Goal: Complete application form

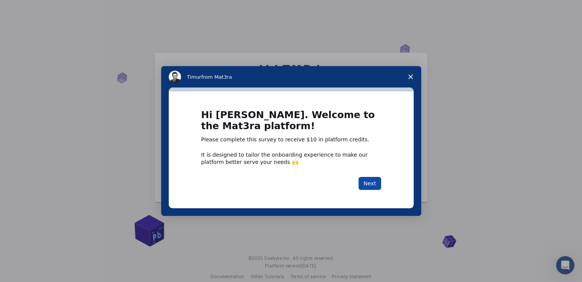
click at [367, 184] on button "Next" at bounding box center [369, 183] width 23 height 13
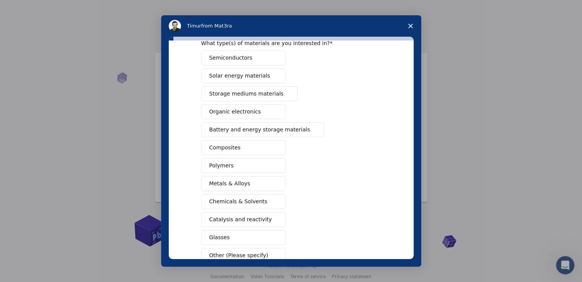
scroll to position [76, 0]
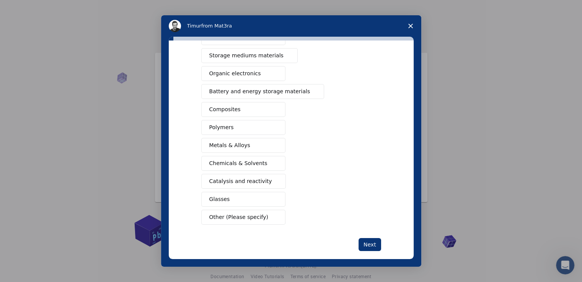
click at [244, 145] on span "Metals & Alloys" at bounding box center [229, 145] width 41 height 8
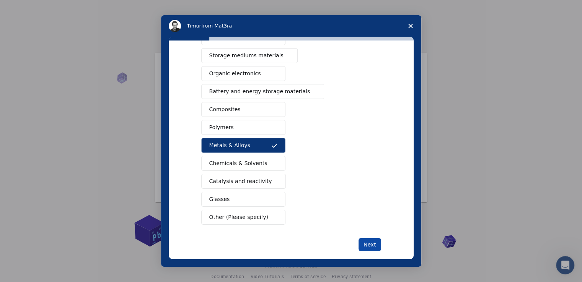
click at [372, 242] on button "Next" at bounding box center [369, 244] width 23 height 13
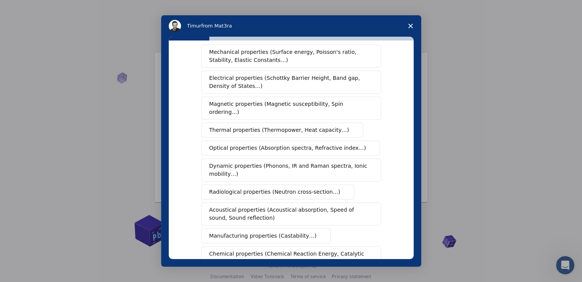
scroll to position [38, 0]
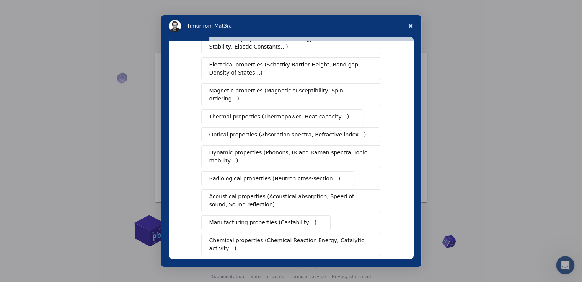
click at [289, 175] on span "Radiological properties (Neutron cross-section…)" at bounding box center [274, 179] width 131 height 8
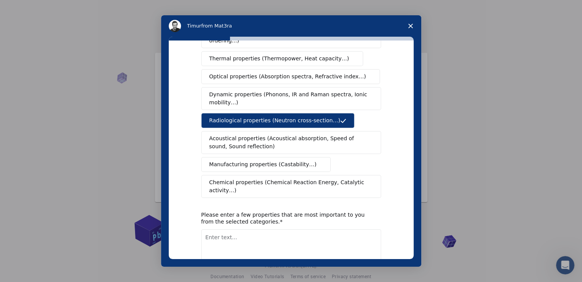
scroll to position [115, 0]
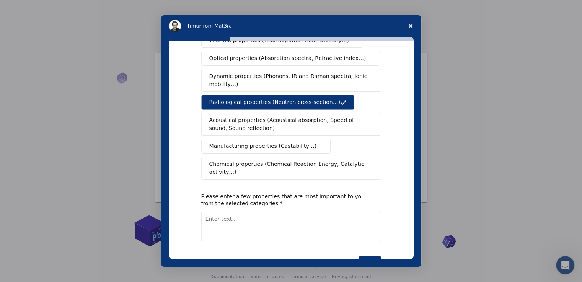
click at [245, 211] on textarea "Enter text..." at bounding box center [291, 226] width 180 height 31
type textarea "S"
click at [260, 211] on textarea "Biocompatible, Biodegredable" at bounding box center [291, 226] width 180 height 31
click at [286, 211] on textarea "Biocompatible, Biodegradable" at bounding box center [291, 226] width 180 height 31
type textarea "Biocompatible, Very Small Size"
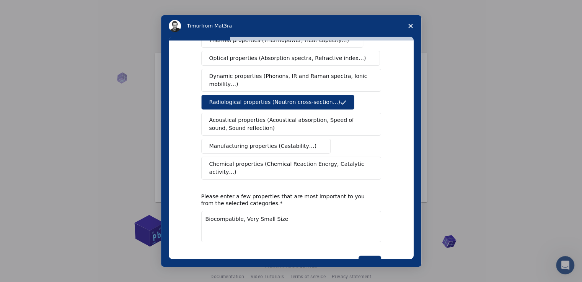
click at [380, 243] on div "What type(s) of properties are you interested in? Mechanical properties (Surfac…" at bounding box center [291, 150] width 245 height 219
click at [371, 256] on button "Next" at bounding box center [369, 262] width 23 height 13
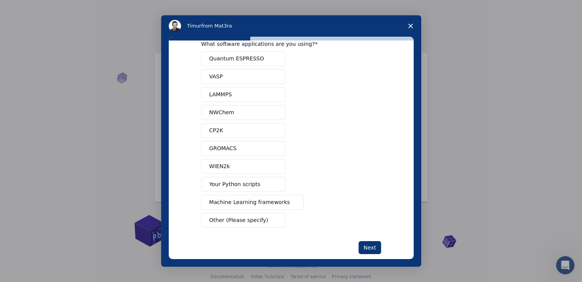
scroll to position [30, 0]
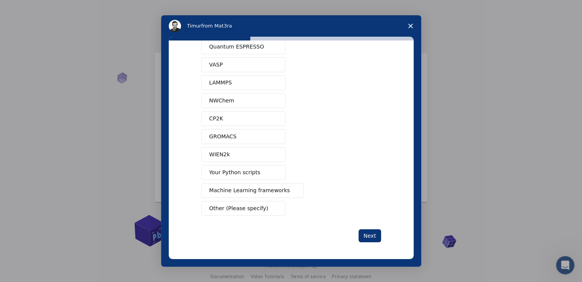
click at [245, 137] on button "GROMACS" at bounding box center [243, 136] width 84 height 15
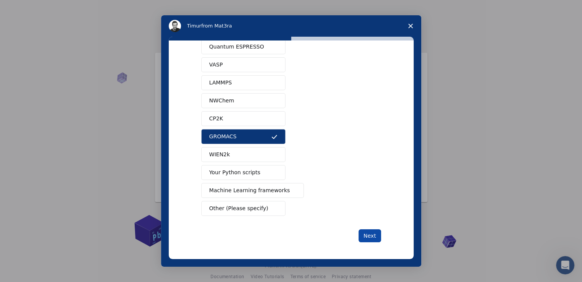
click at [372, 234] on button "Next" at bounding box center [369, 235] width 23 height 13
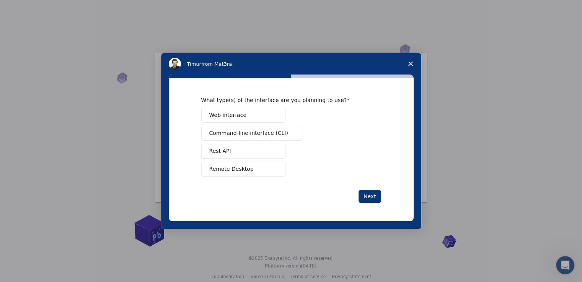
scroll to position [0, 0]
click at [246, 135] on span "Command-line interface (CLI)" at bounding box center [248, 133] width 79 height 8
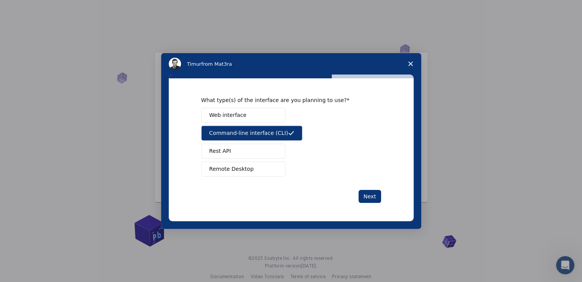
click at [258, 168] on button "Remote Desktop" at bounding box center [243, 169] width 84 height 15
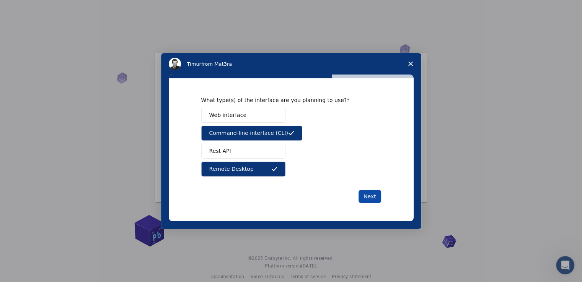
click at [377, 193] on button "Next" at bounding box center [369, 196] width 23 height 13
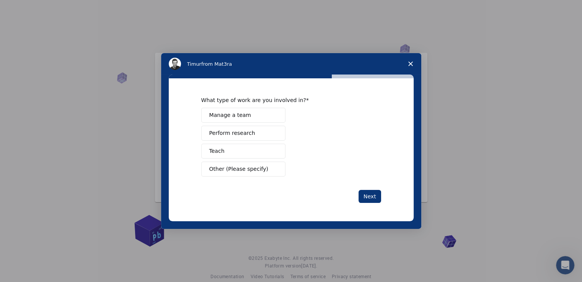
click at [271, 133] on span "Intercom messenger" at bounding box center [274, 133] width 6 height 6
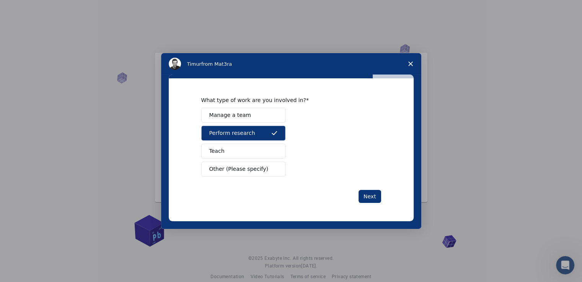
click at [257, 146] on button "Teach" at bounding box center [243, 151] width 84 height 15
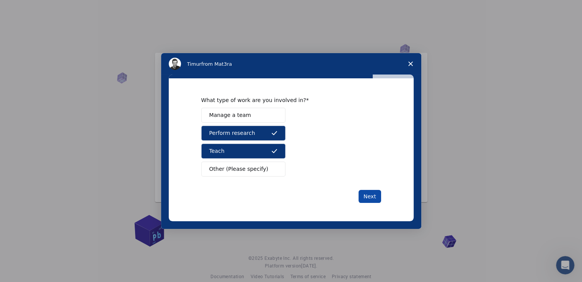
click at [371, 198] on button "Next" at bounding box center [369, 196] width 23 height 13
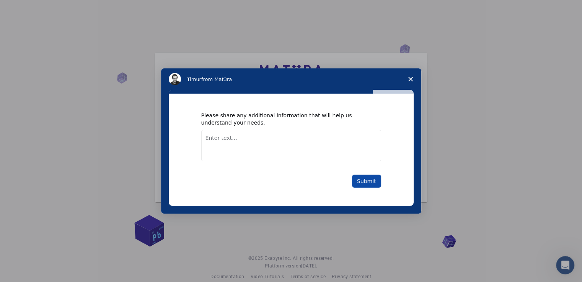
click at [358, 180] on button "Submit" at bounding box center [366, 181] width 29 height 13
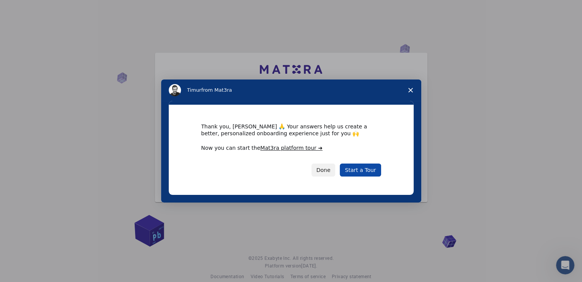
click at [356, 173] on link "Start a Tour" at bounding box center [360, 170] width 41 height 13
